Goal: Information Seeking & Learning: Learn about a topic

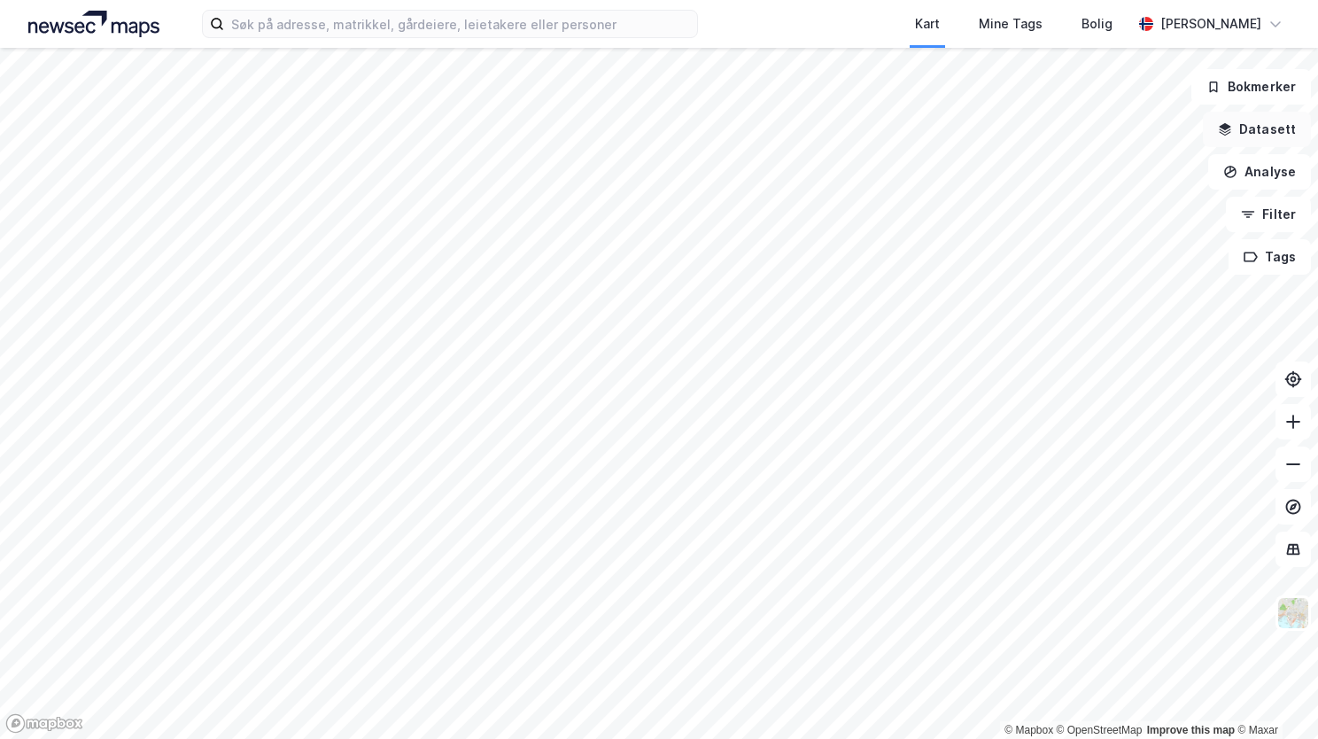
click at [1251, 136] on button "Datasett" at bounding box center [1257, 129] width 108 height 35
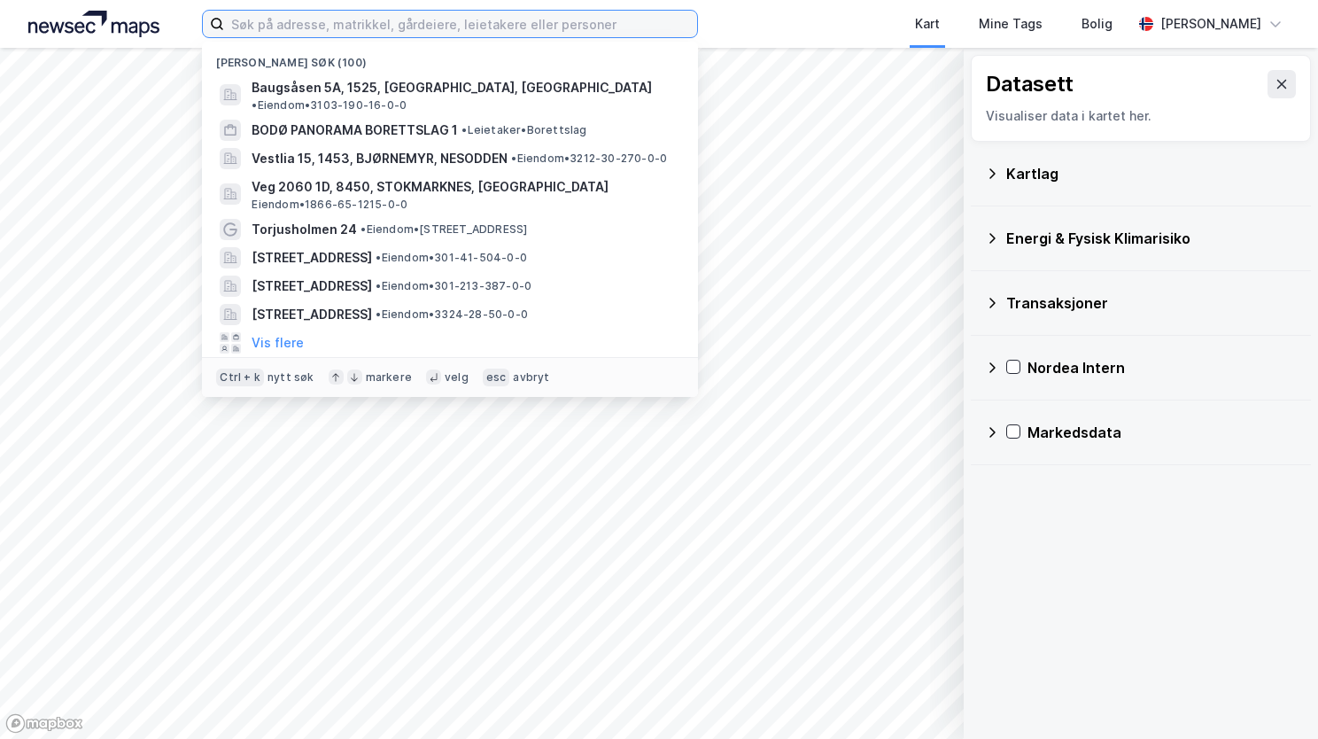
click at [354, 19] on input at bounding box center [460, 24] width 473 height 27
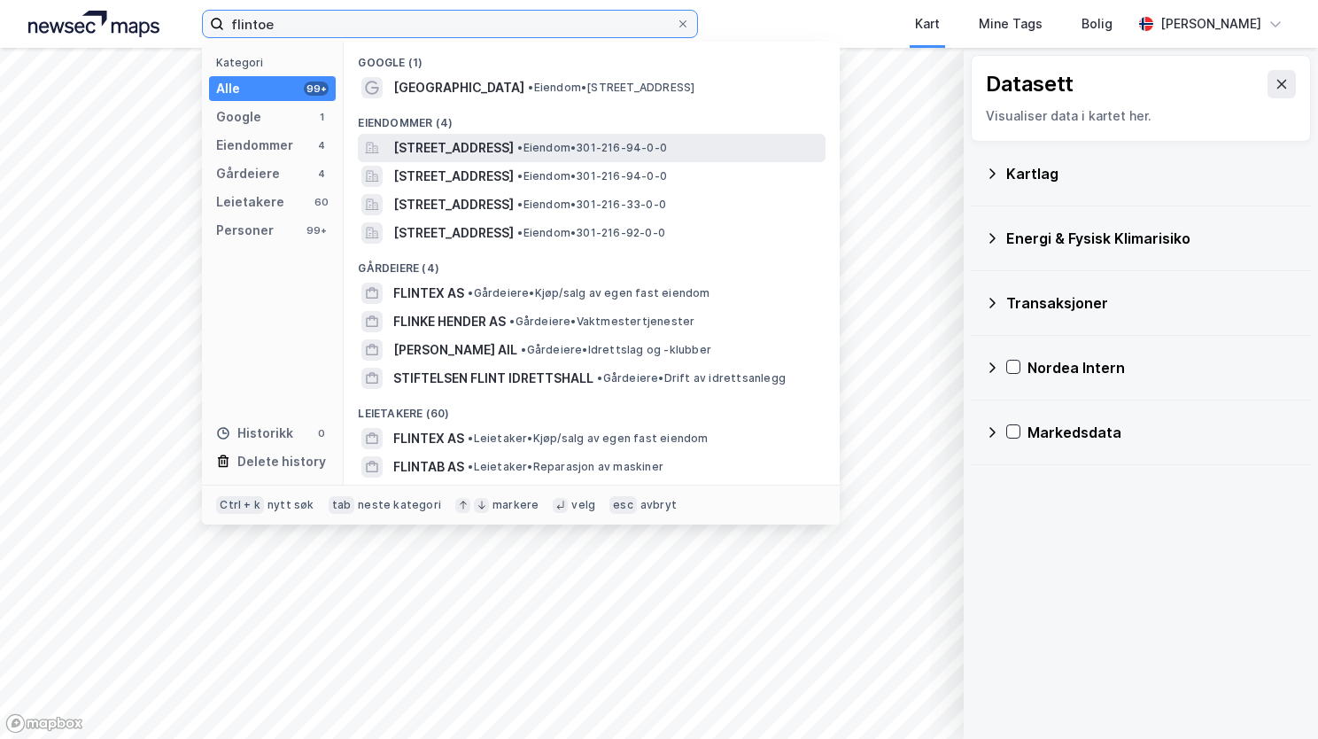
type input "flintoe"
click at [461, 154] on span "[STREET_ADDRESS]" at bounding box center [453, 147] width 120 height 21
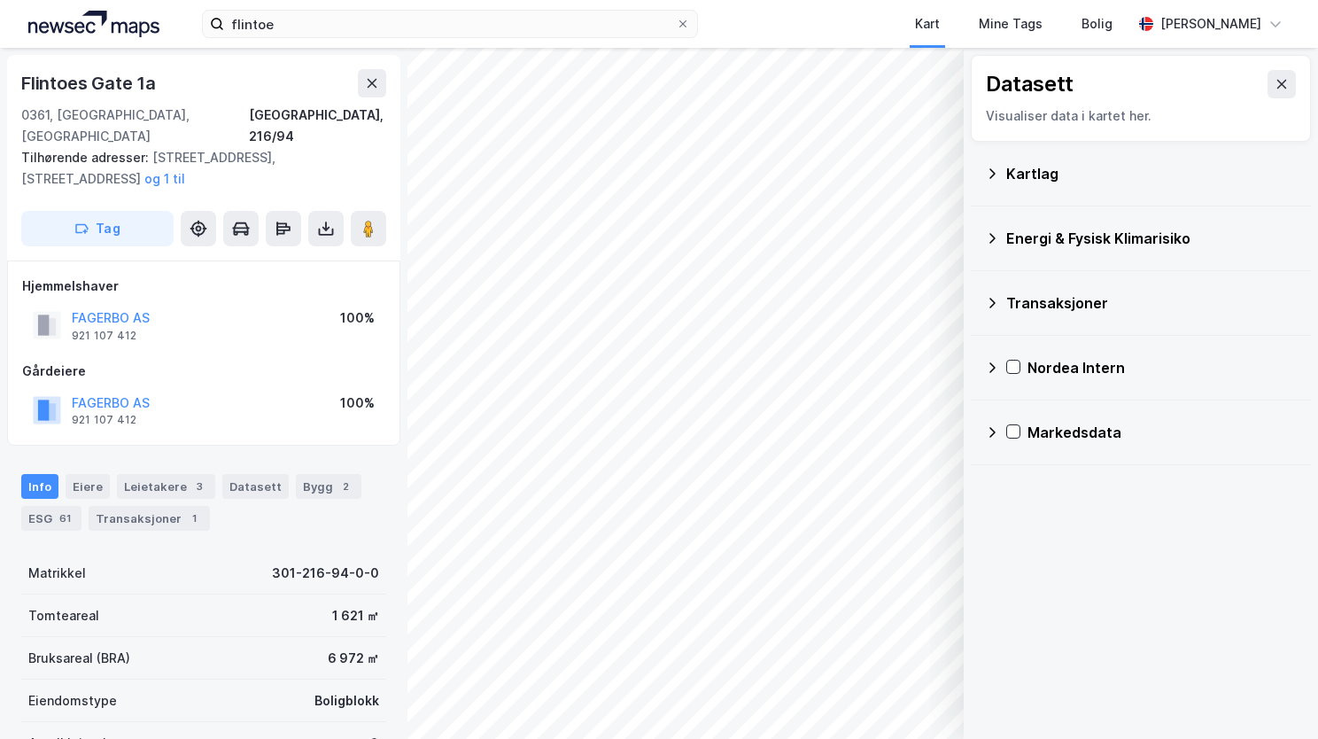
click at [992, 169] on icon at bounding box center [992, 174] width 14 height 14
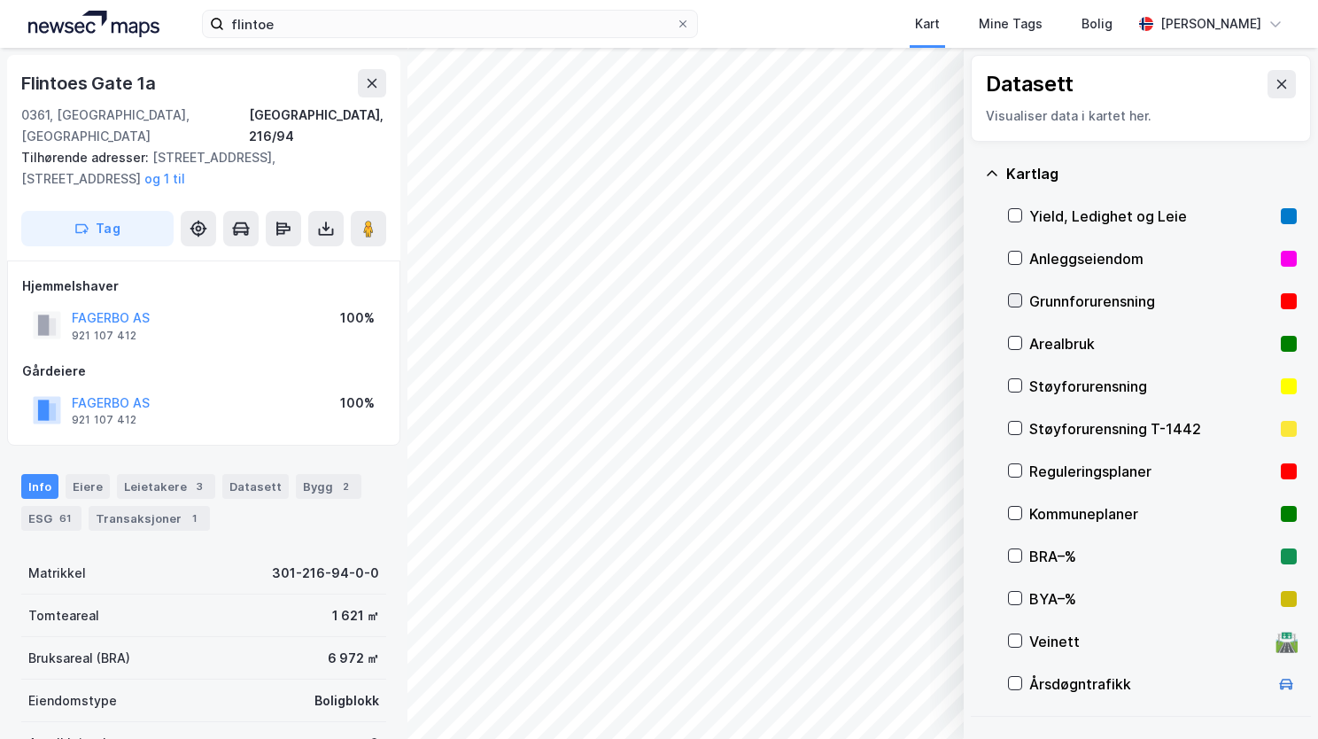
click at [1012, 301] on icon at bounding box center [1016, 301] width 10 height 6
click at [987, 171] on icon at bounding box center [992, 174] width 14 height 14
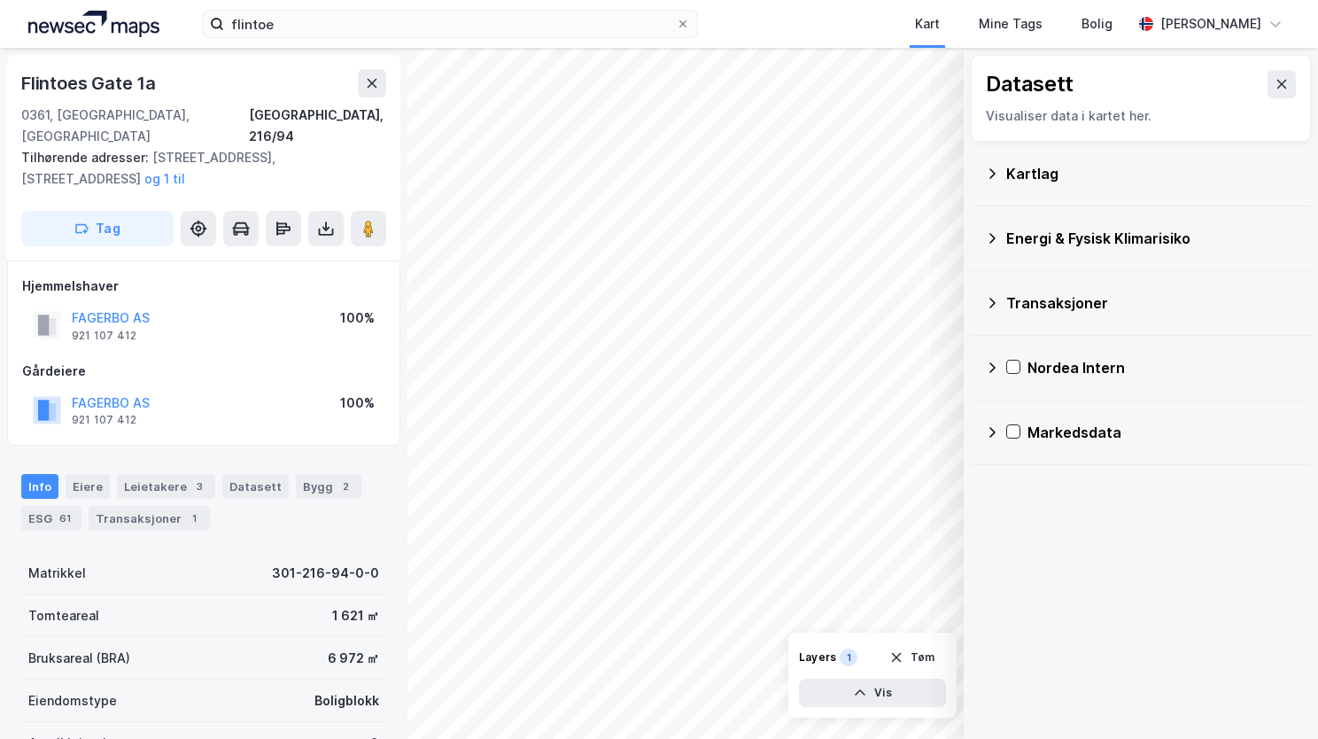
click at [996, 236] on icon at bounding box center [992, 238] width 14 height 14
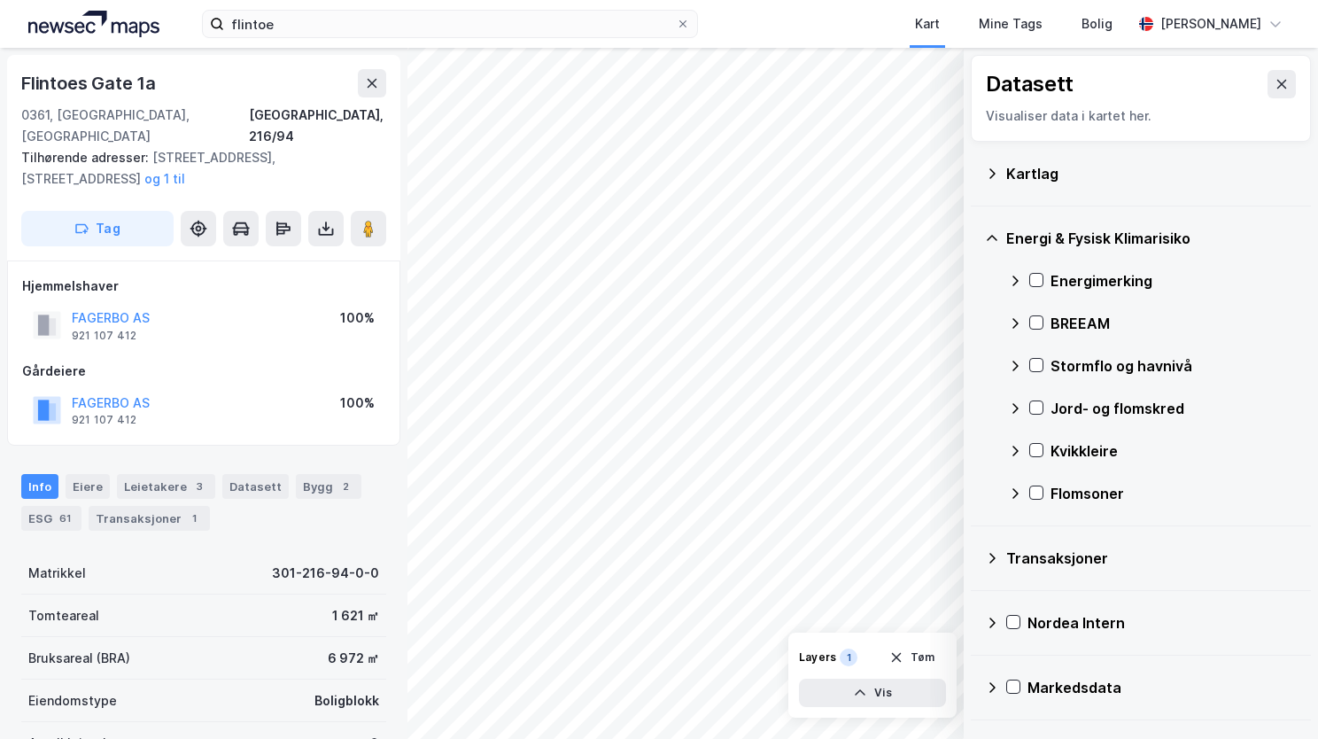
click at [1045, 278] on div "Energimerking" at bounding box center [1152, 281] width 289 height 43
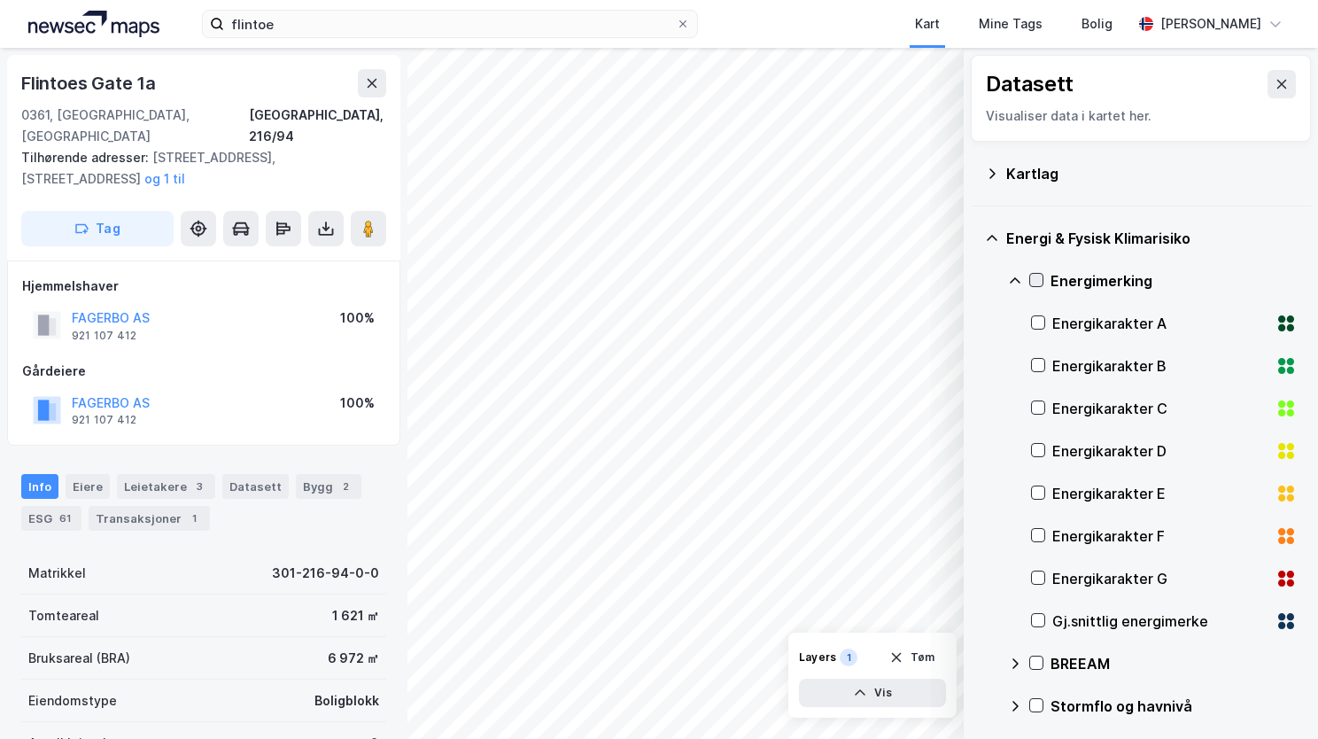
click at [1035, 282] on icon at bounding box center [1037, 280] width 10 height 6
click at [1013, 275] on icon at bounding box center [1015, 281] width 14 height 14
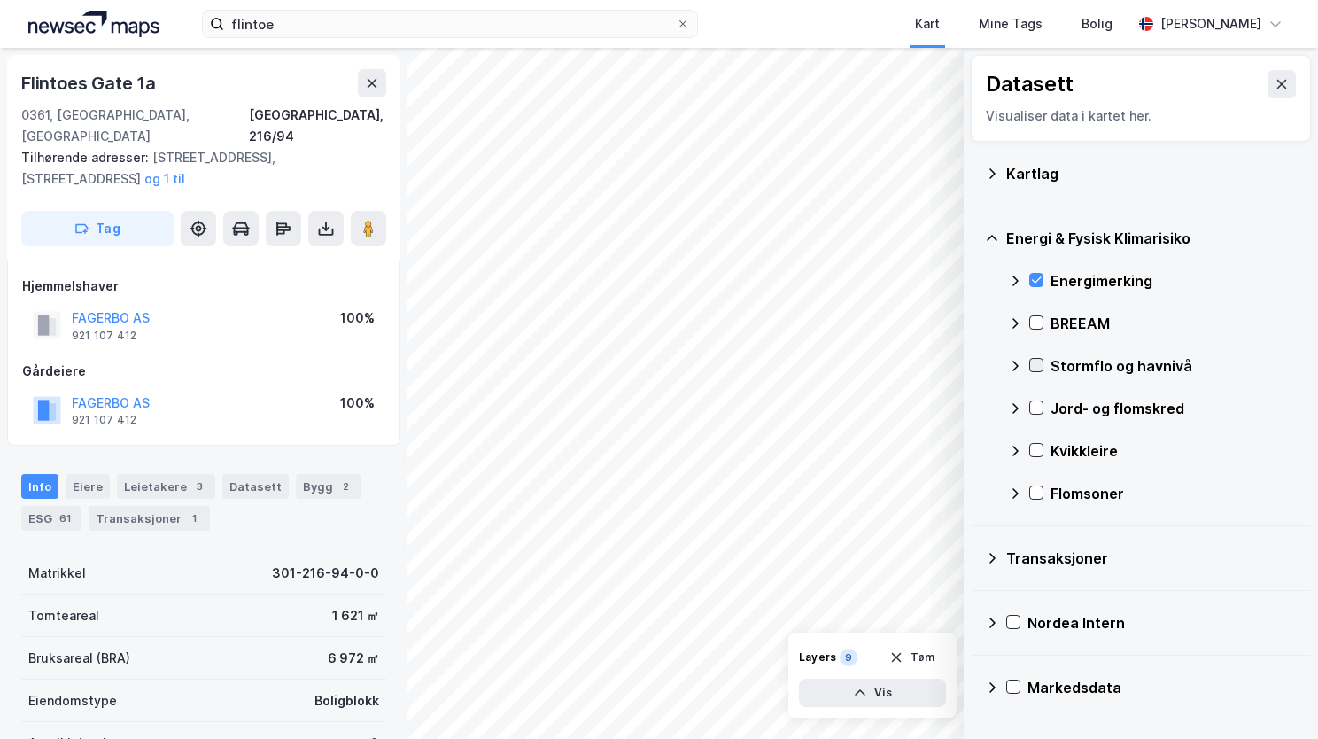
click at [1035, 367] on icon at bounding box center [1037, 365] width 10 height 6
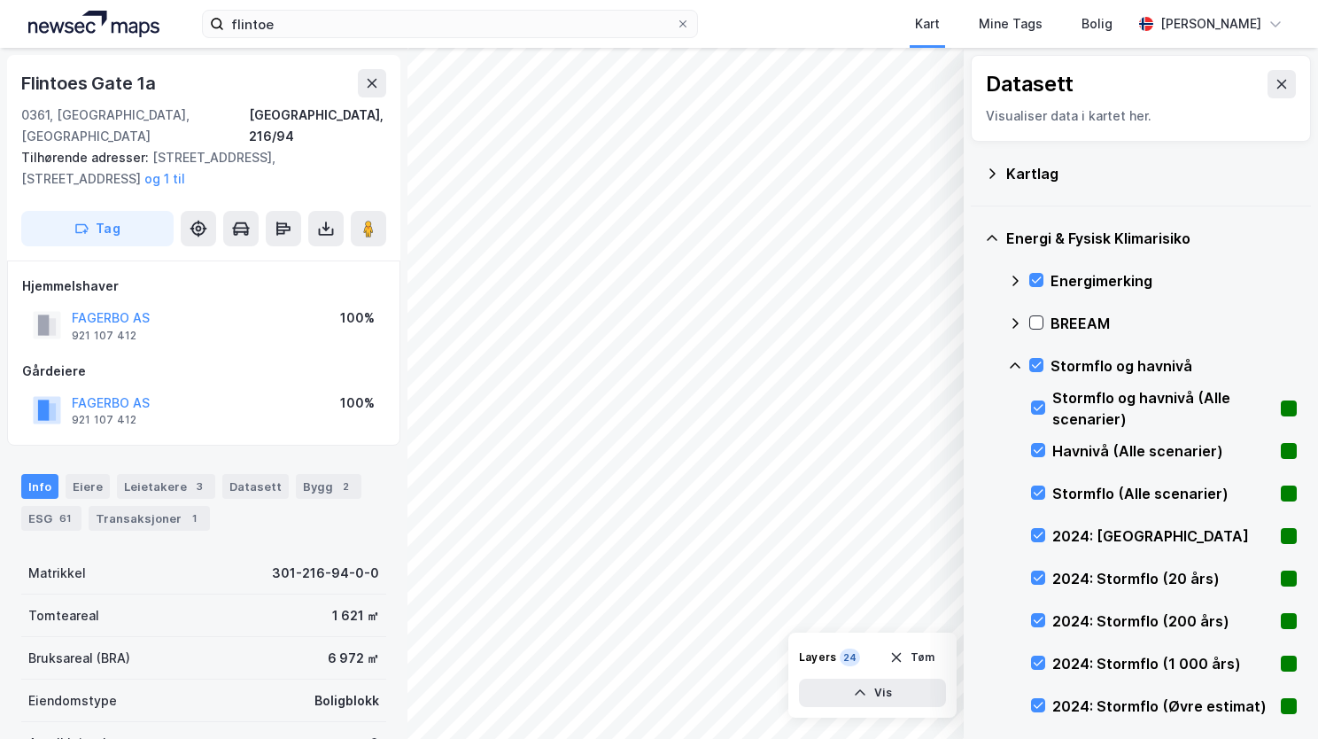
click at [1014, 365] on icon at bounding box center [1015, 366] width 14 height 14
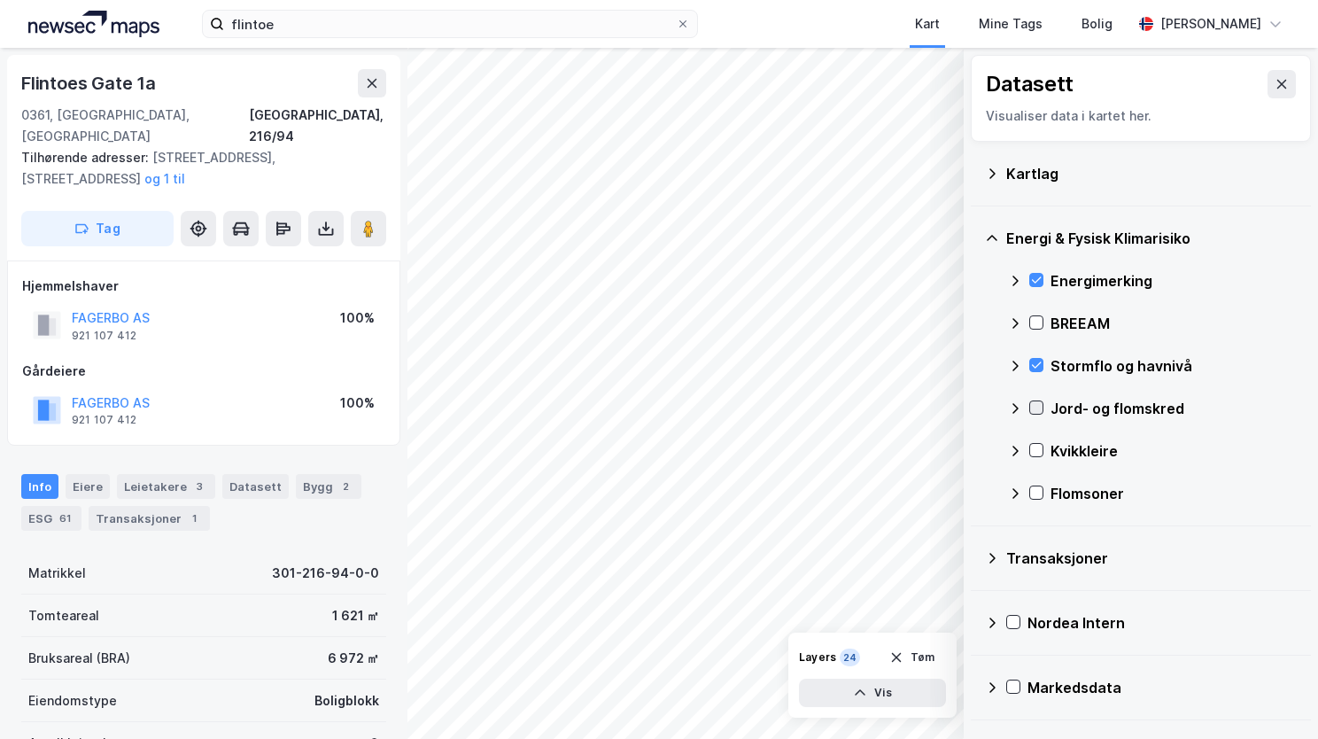
click at [1036, 405] on icon at bounding box center [1036, 407] width 12 height 12
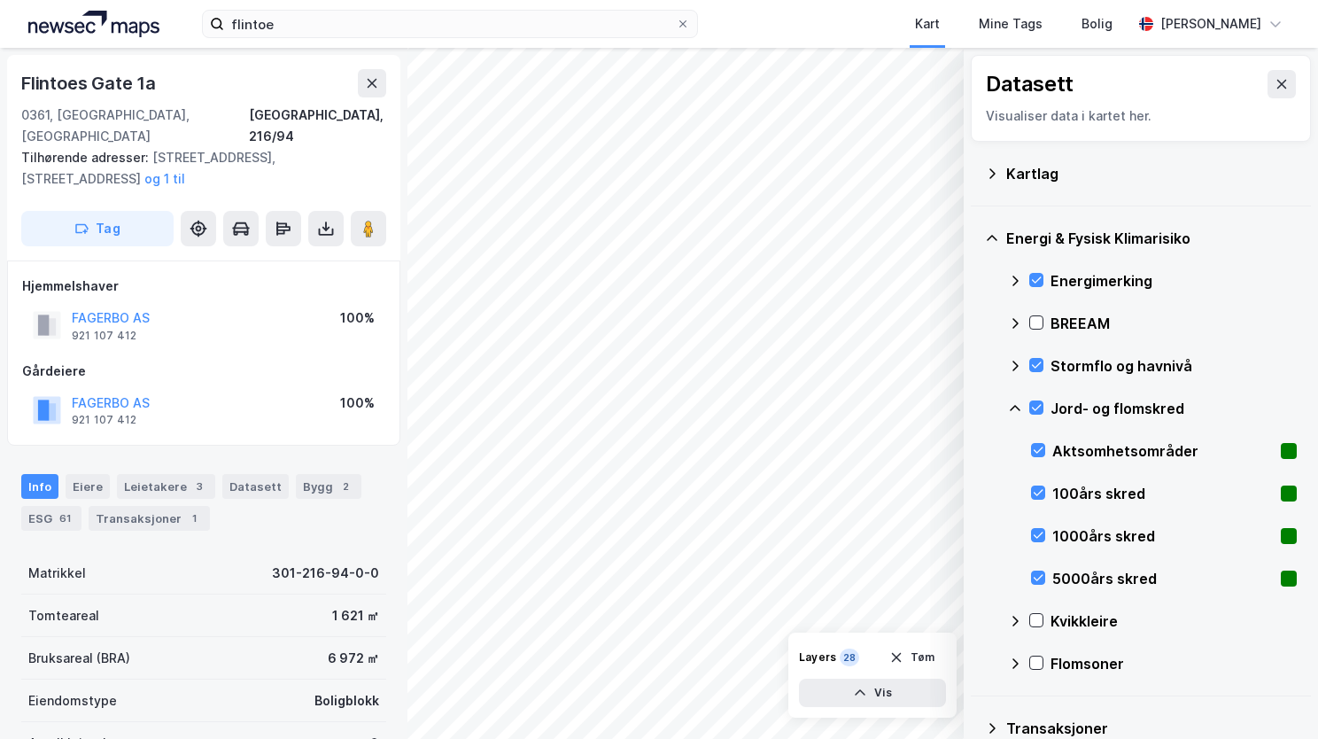
click at [1017, 406] on icon at bounding box center [1015, 408] width 14 height 14
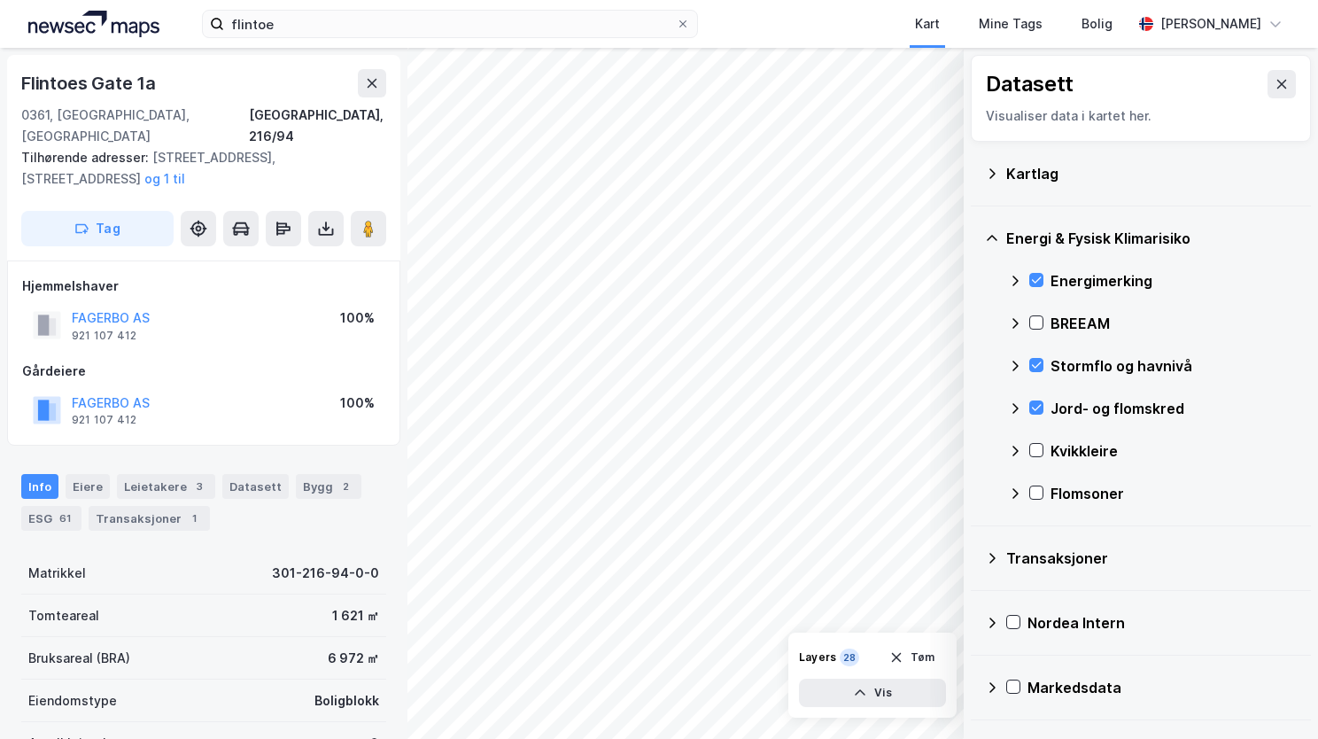
click at [1030, 456] on div at bounding box center [1036, 450] width 14 height 14
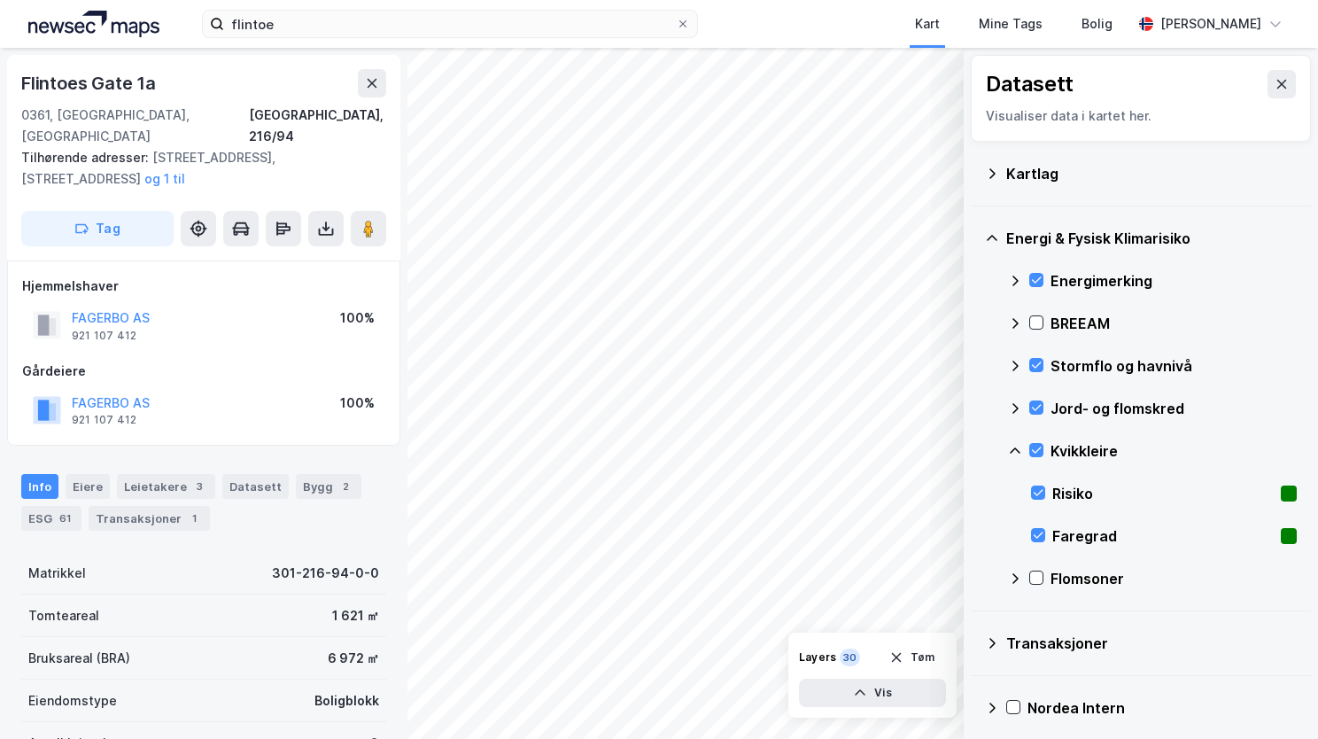
click at [1013, 446] on icon at bounding box center [1015, 451] width 14 height 14
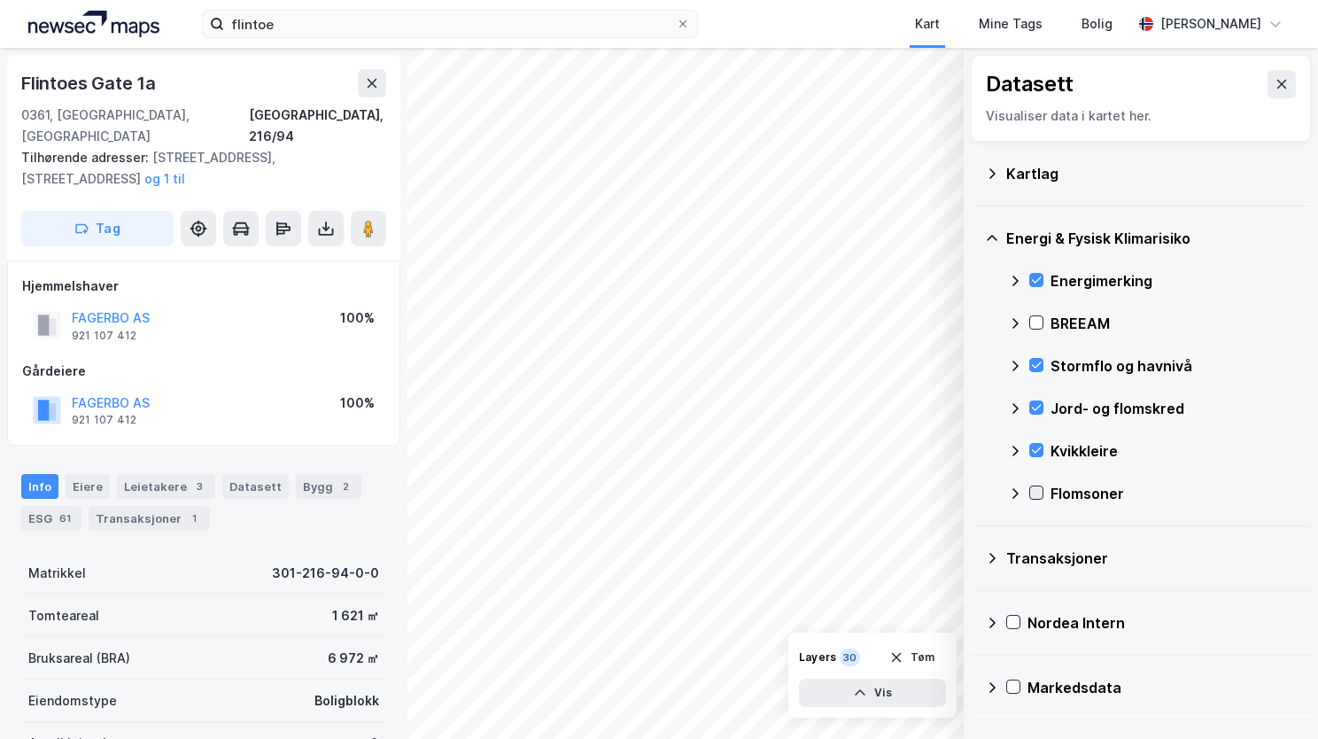
click at [1041, 492] on icon at bounding box center [1036, 492] width 12 height 12
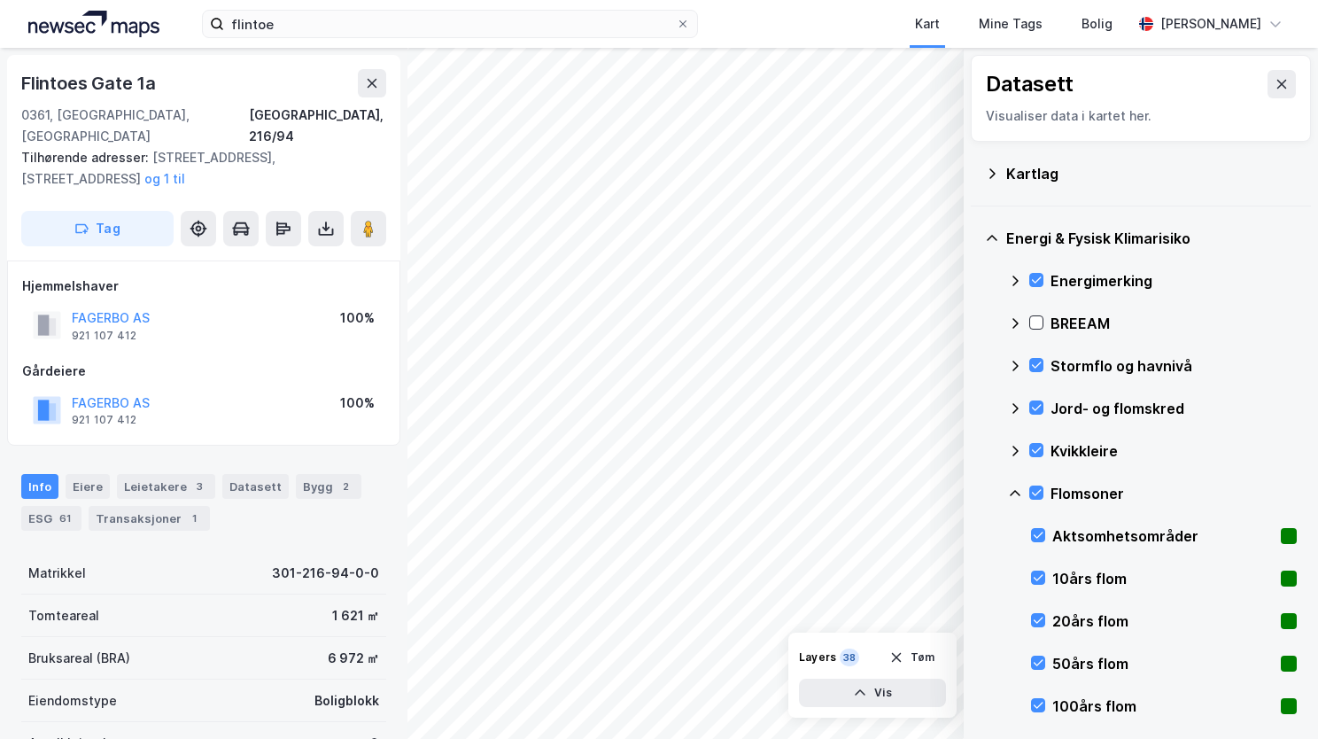
click at [1017, 491] on icon at bounding box center [1015, 493] width 14 height 14
